Goal: Transaction & Acquisition: Purchase product/service

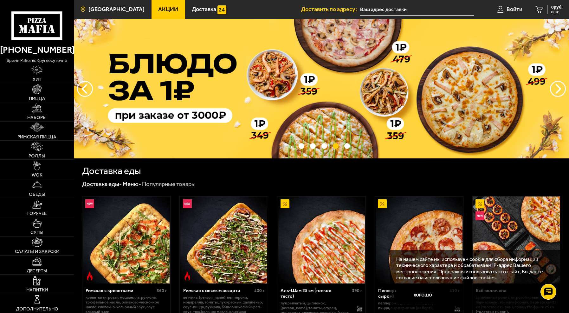
click at [127, 9] on span "[GEOGRAPHIC_DATA]" at bounding box center [116, 10] width 56 height 6
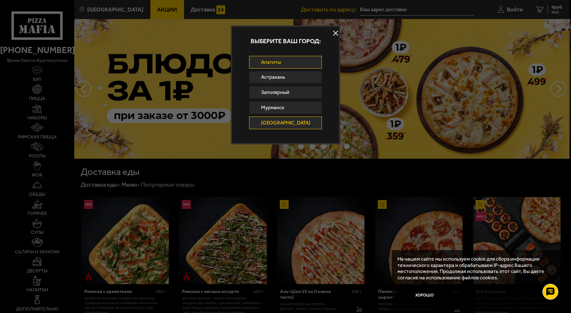
click at [290, 66] on link "Апатиты" at bounding box center [285, 62] width 73 height 13
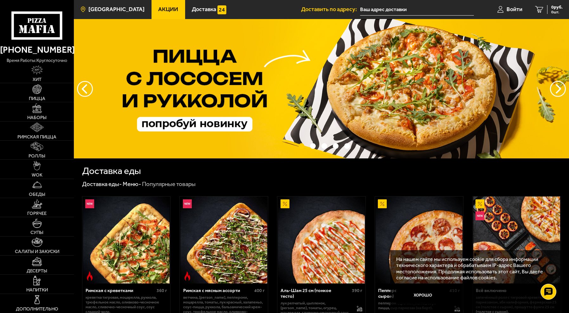
click at [120, 11] on span "[GEOGRAPHIC_DATA]" at bounding box center [116, 10] width 56 height 6
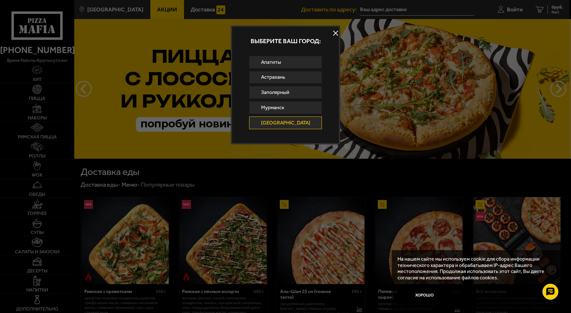
click at [332, 34] on button at bounding box center [336, 33] width 10 height 10
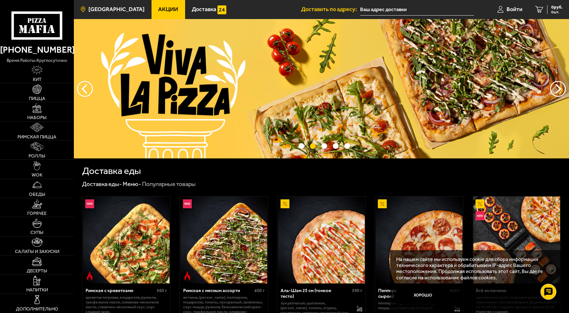
click at [109, 10] on span "[GEOGRAPHIC_DATA]" at bounding box center [116, 10] width 56 height 6
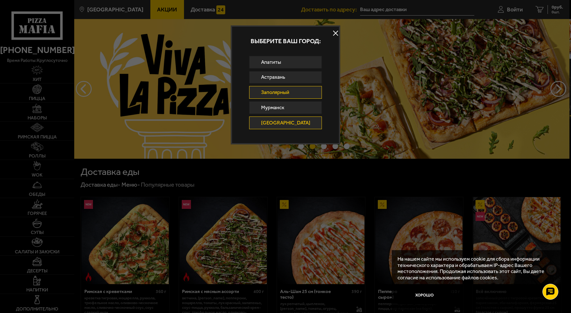
click at [271, 91] on link "Заполярный" at bounding box center [285, 92] width 73 height 13
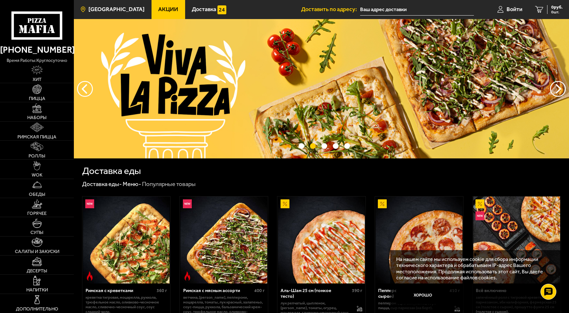
click at [97, 10] on span "[GEOGRAPHIC_DATA]" at bounding box center [116, 10] width 56 height 6
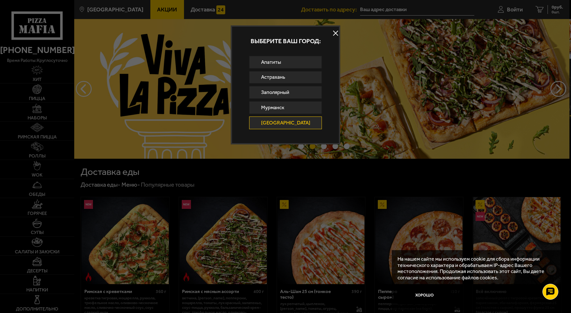
click at [333, 34] on button at bounding box center [336, 33] width 10 height 10
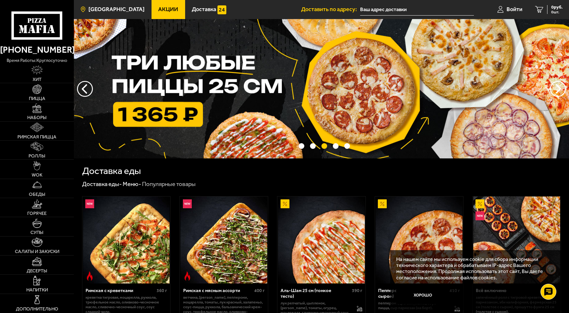
click at [116, 11] on span "[GEOGRAPHIC_DATA]" at bounding box center [116, 10] width 56 height 6
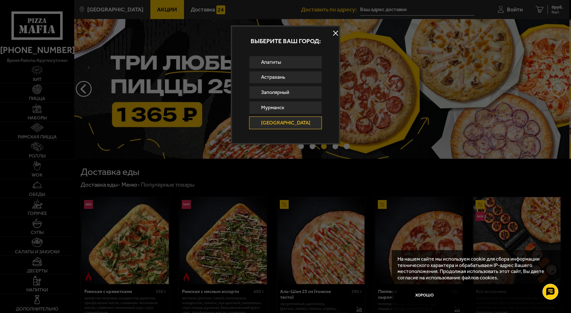
click at [274, 123] on link "[GEOGRAPHIC_DATA]" at bounding box center [285, 122] width 73 height 13
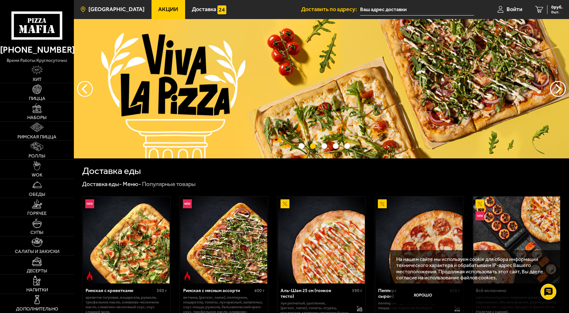
click at [109, 13] on link "[GEOGRAPHIC_DATA]" at bounding box center [112, 9] width 77 height 19
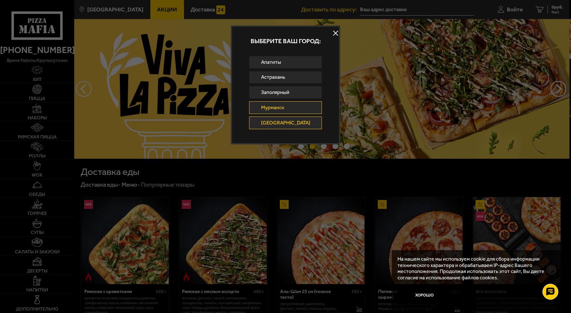
click at [279, 106] on link "Мурманск" at bounding box center [285, 107] width 73 height 13
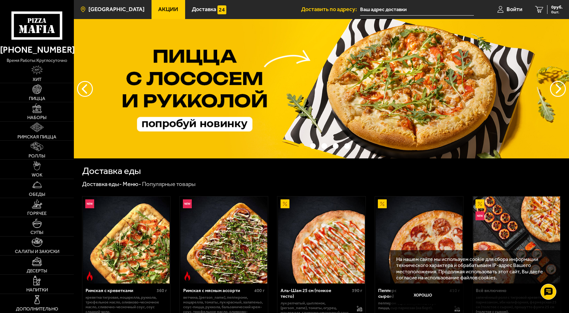
click at [120, 5] on link "[GEOGRAPHIC_DATA]" at bounding box center [112, 9] width 77 height 19
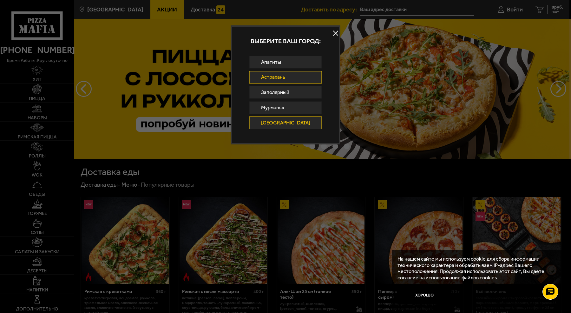
click at [282, 77] on link "Астрахань" at bounding box center [285, 77] width 73 height 13
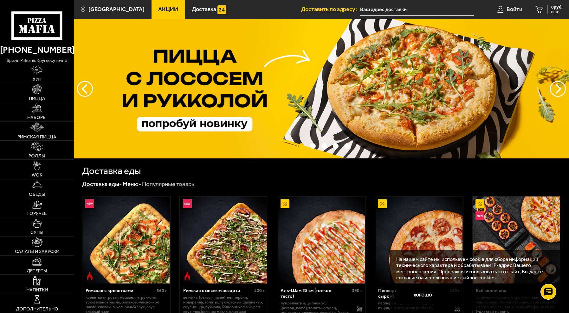
click at [132, 173] on h1 "Доставка еды" at bounding box center [111, 171] width 59 height 10
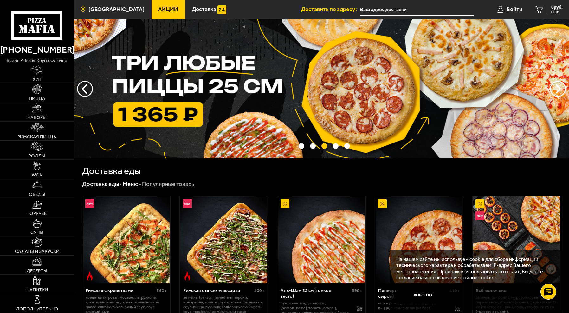
click at [98, 5] on link "[GEOGRAPHIC_DATA]" at bounding box center [112, 9] width 77 height 19
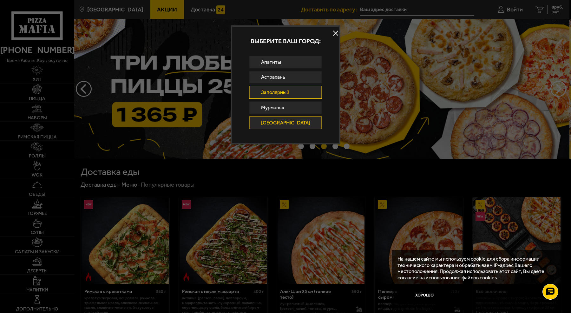
click at [287, 95] on link "Заполярный" at bounding box center [285, 92] width 73 height 13
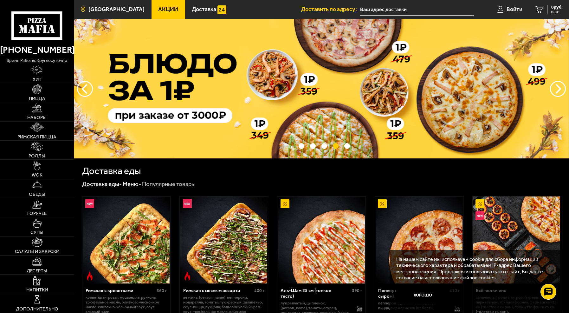
click at [133, 10] on span "[GEOGRAPHIC_DATA]" at bounding box center [116, 10] width 56 height 6
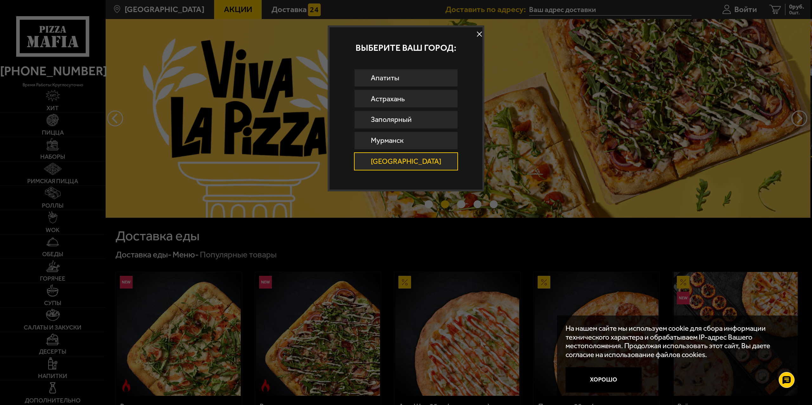
click at [475, 34] on button at bounding box center [480, 34] width 10 height 10
drag, startPoint x: 474, startPoint y: 34, endPoint x: 642, endPoint y: 5, distance: 171.1
click at [474, 34] on img at bounding box center [457, 118] width 706 height 199
